Goal: Check status: Check status

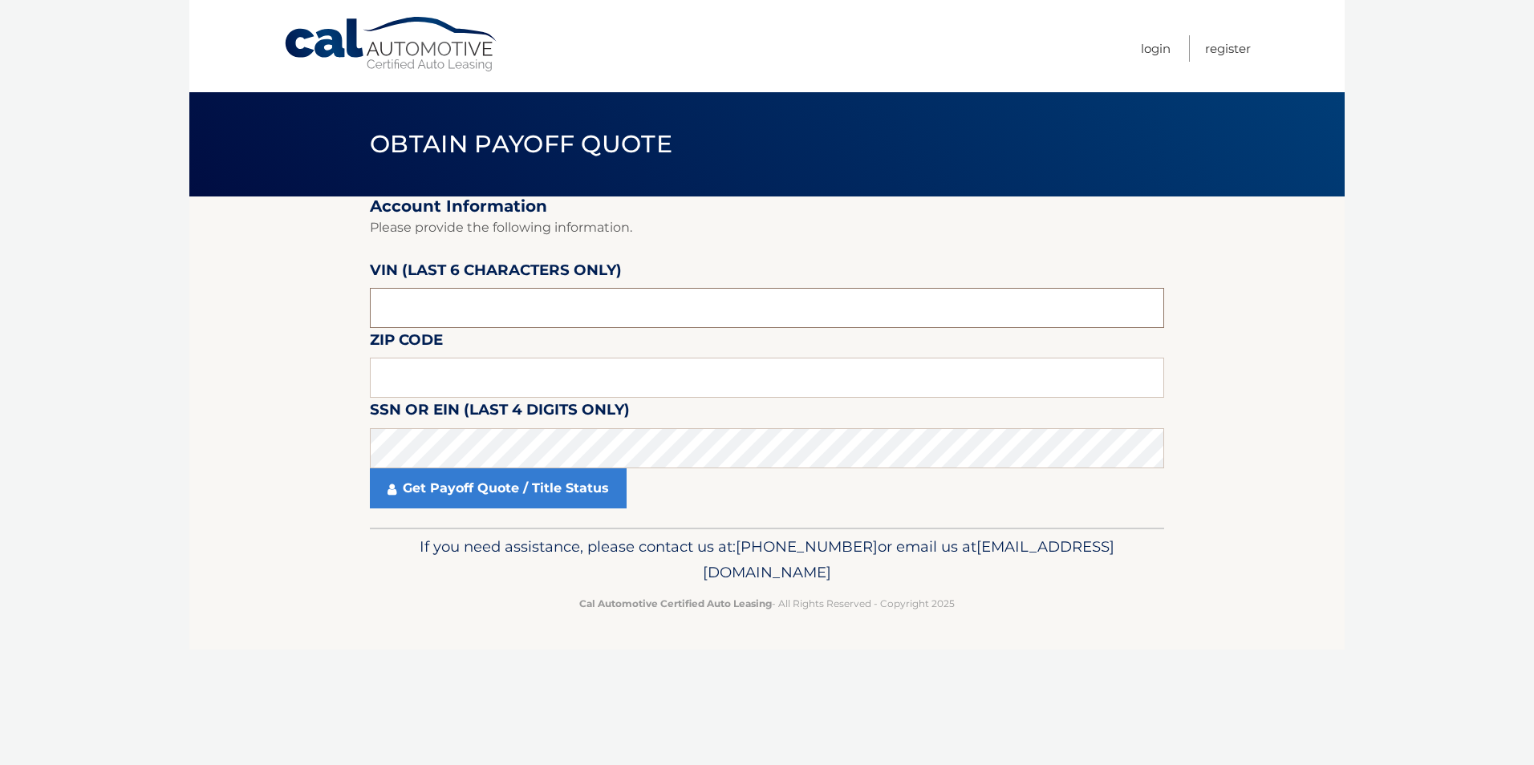
click at [428, 306] on input "text" at bounding box center [767, 308] width 794 height 40
click at [479, 385] on input "text" at bounding box center [767, 378] width 794 height 40
type input "07746"
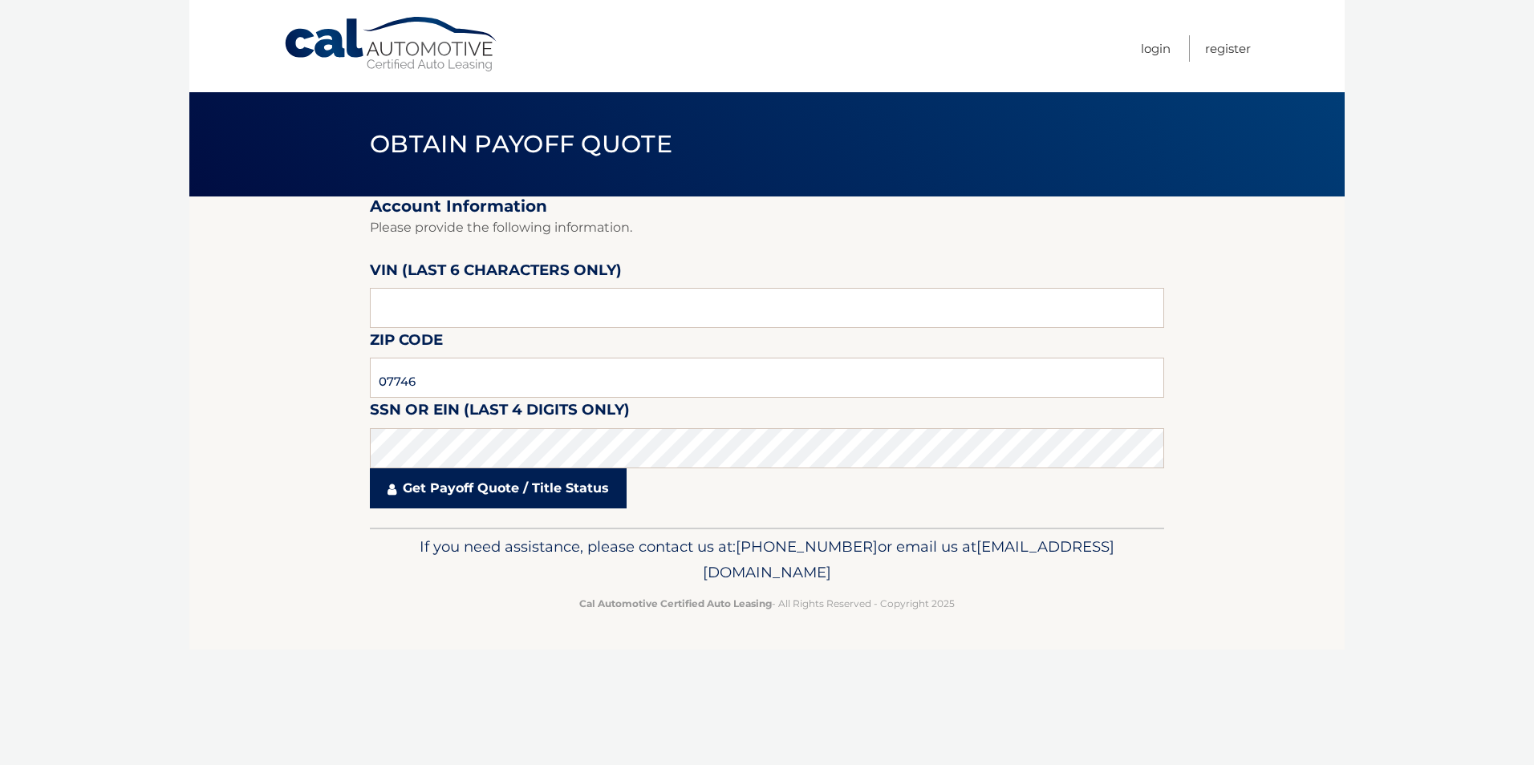
click at [493, 492] on link "Get Payoff Quote / Title Status" at bounding box center [498, 488] width 257 height 40
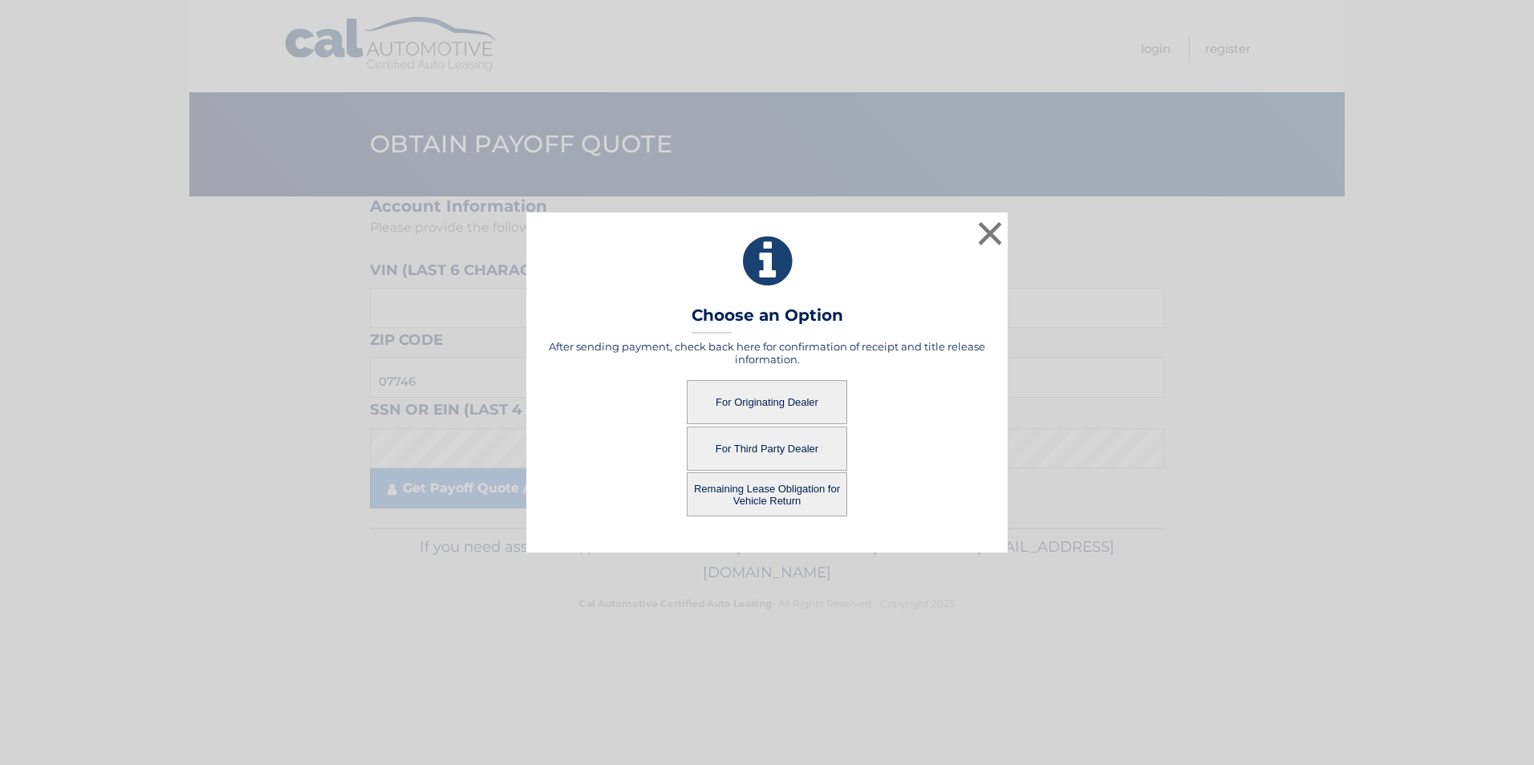
click at [759, 402] on button "For Originating Dealer" at bounding box center [767, 402] width 160 height 44
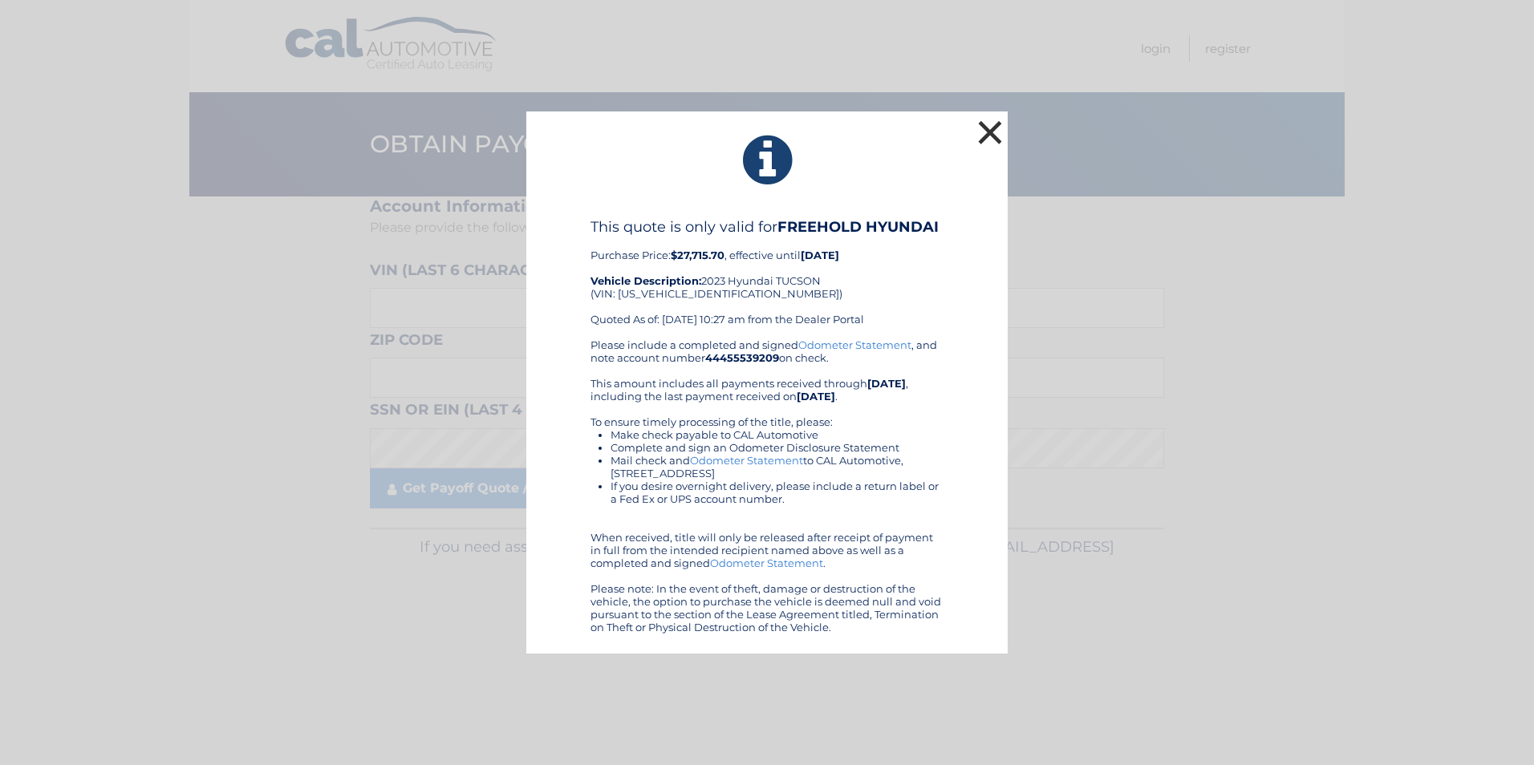
click at [990, 131] on button "×" at bounding box center [990, 132] width 32 height 32
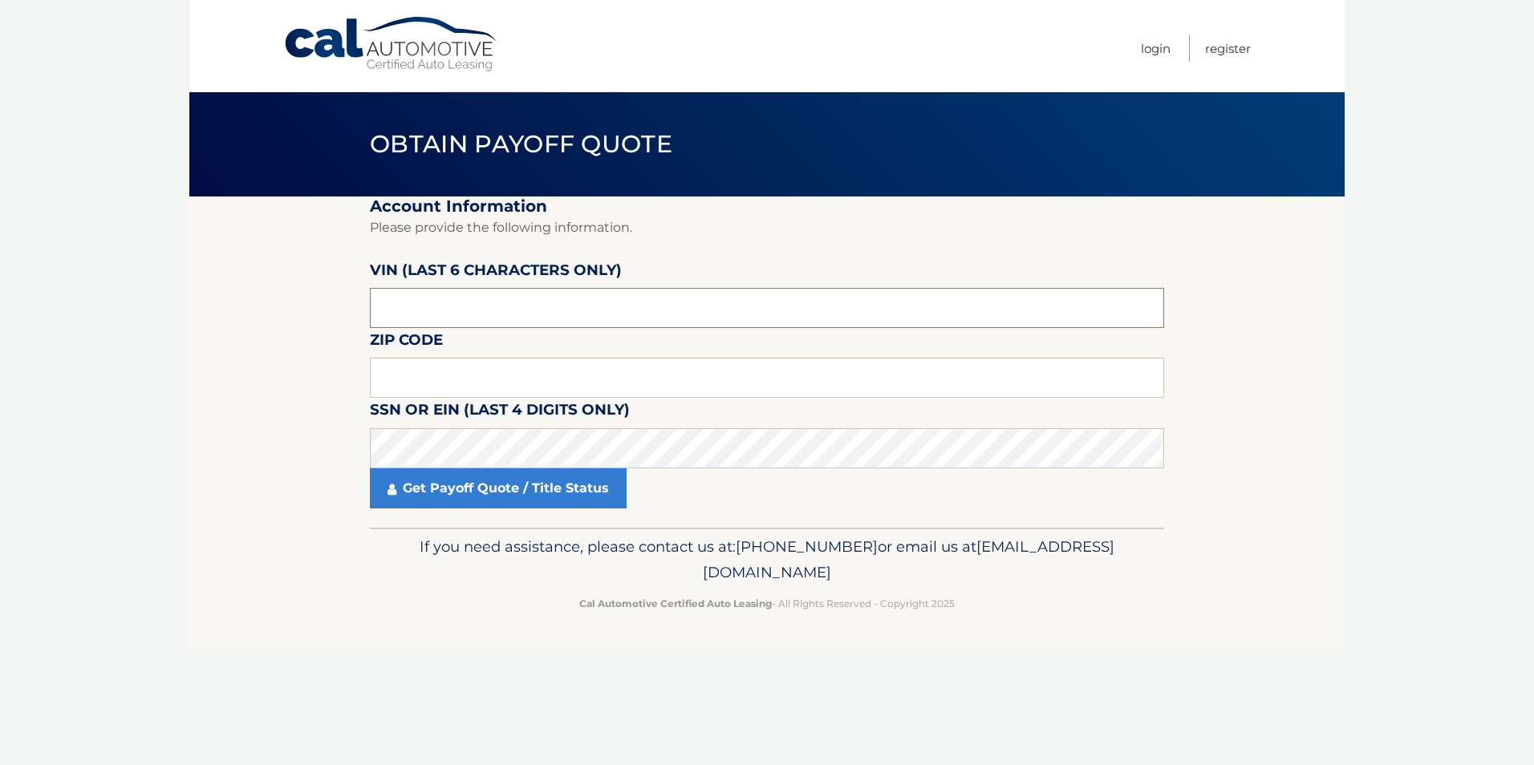
click at [440, 296] on input "text" at bounding box center [767, 308] width 794 height 40
click at [474, 377] on input "text" at bounding box center [767, 378] width 794 height 40
type input "07746"
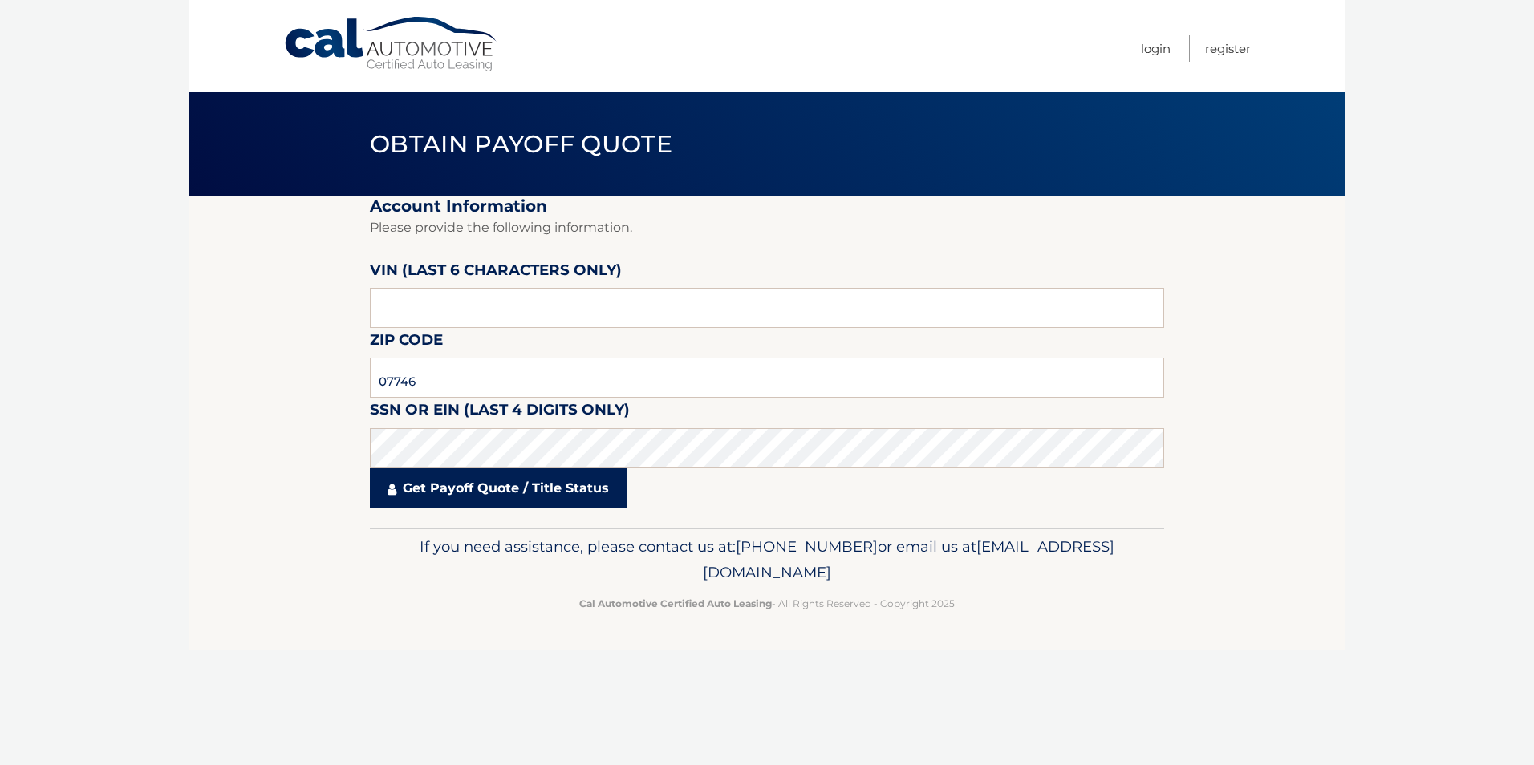
click at [419, 491] on link "Get Payoff Quote / Title Status" at bounding box center [498, 488] width 257 height 40
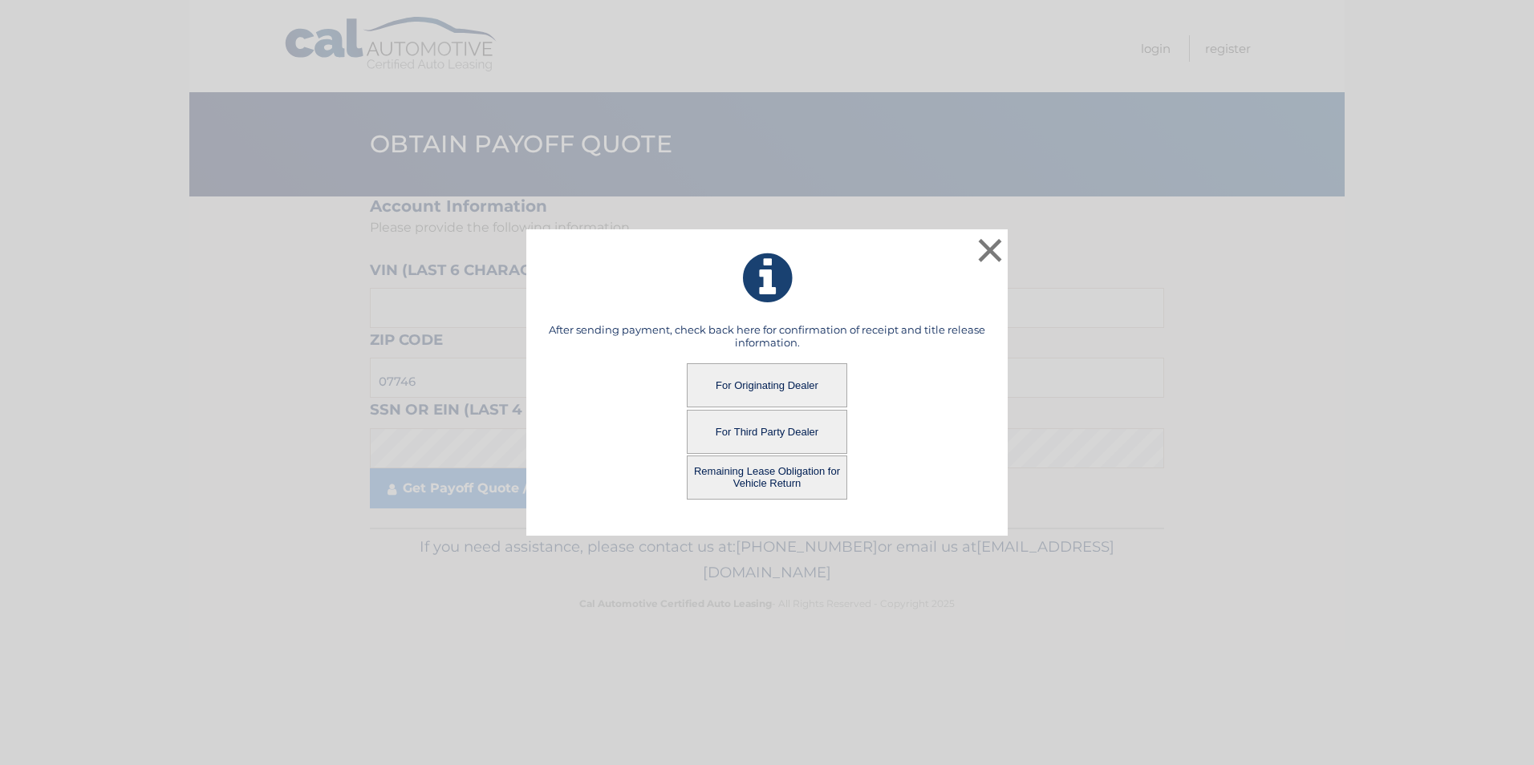
click at [759, 474] on button "Remaining Lease Obligation for Vehicle Return" at bounding box center [767, 478] width 160 height 44
click at [758, 476] on button "Remaining Lease Obligation for Vehicle Return" at bounding box center [767, 478] width 160 height 44
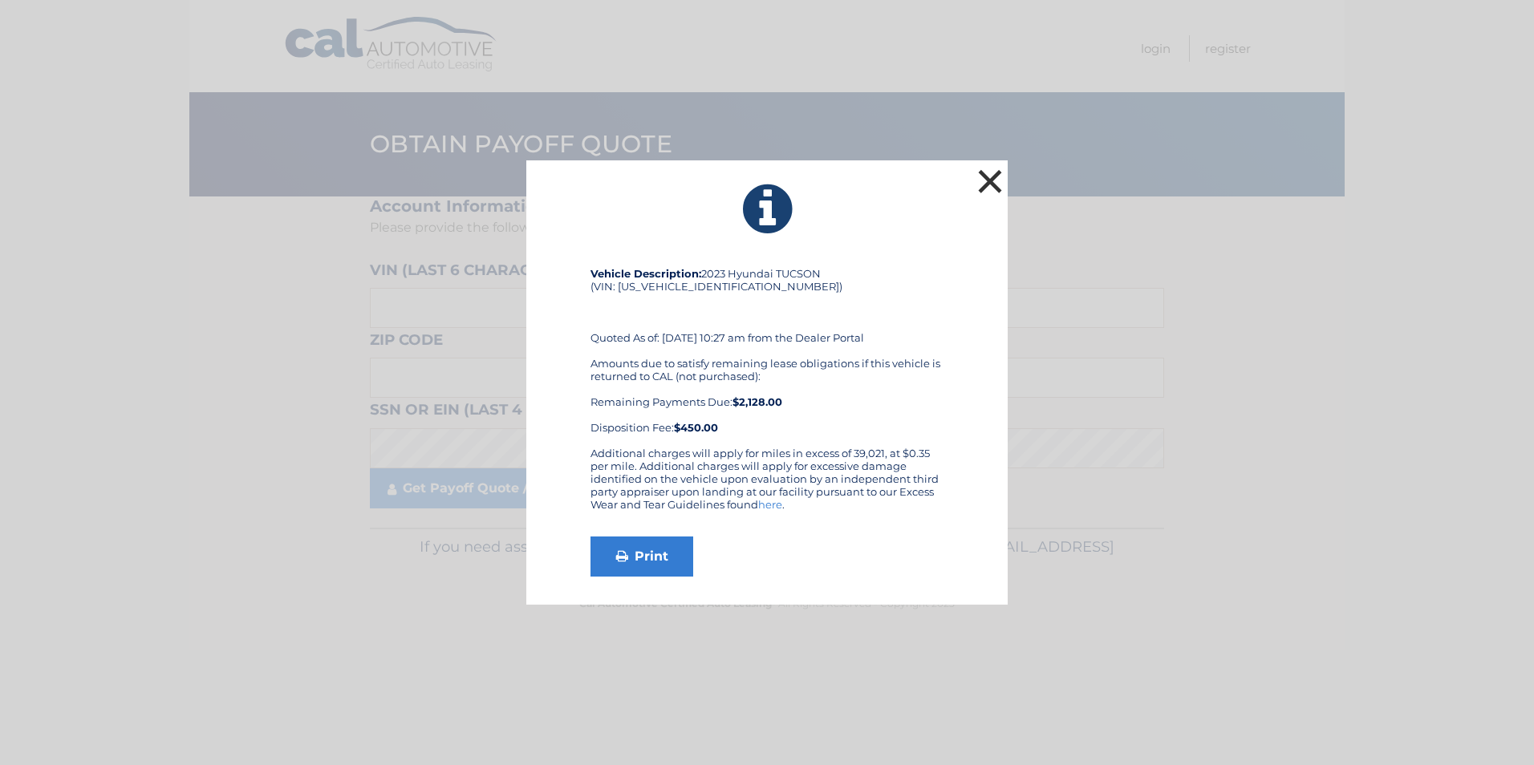
click at [983, 181] on button "×" at bounding box center [990, 181] width 32 height 32
